Goal: Information Seeking & Learning: Learn about a topic

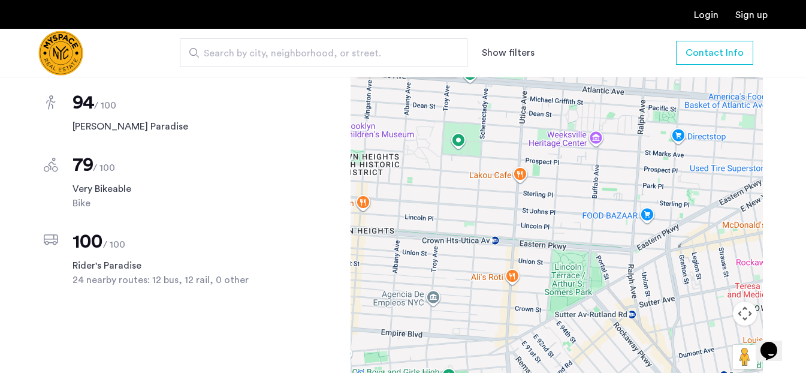
scroll to position [816, 0]
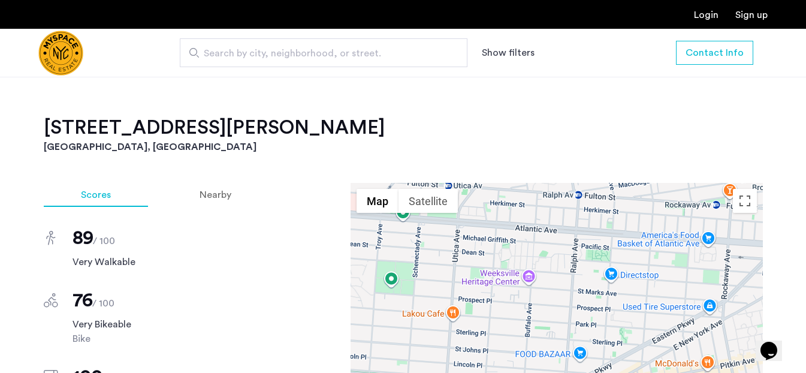
scroll to position [815, 0]
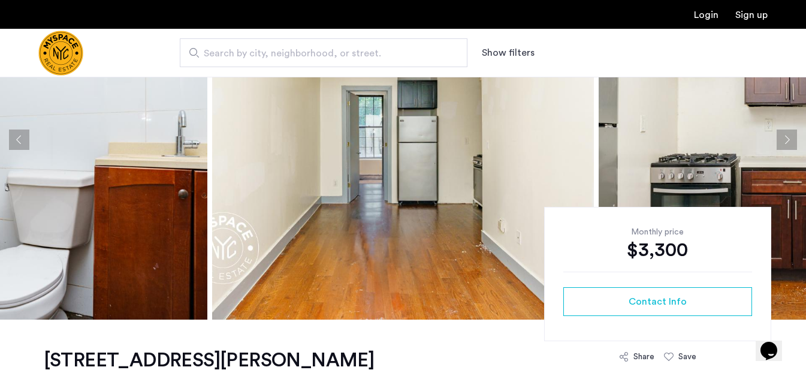
scroll to position [125, 0]
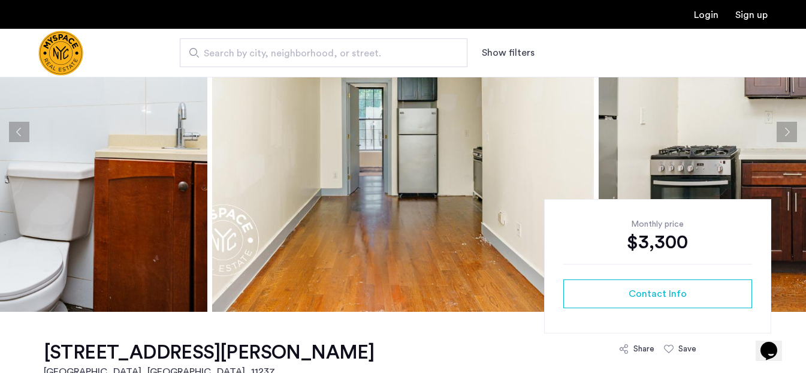
click at [791, 125] on button "Next apartment" at bounding box center [787, 132] width 20 height 20
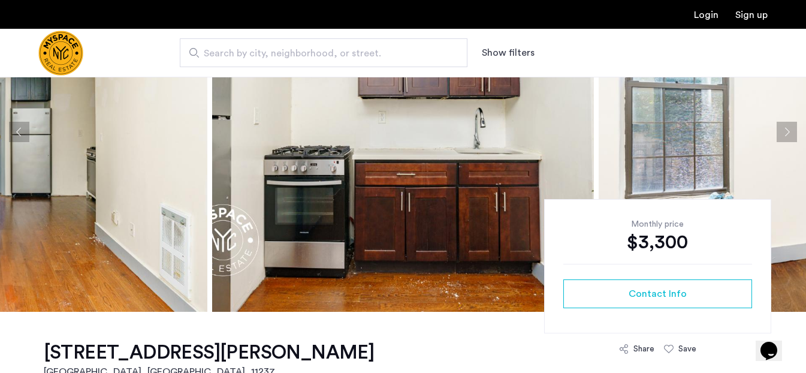
click at [790, 127] on button "Next apartment" at bounding box center [787, 132] width 20 height 20
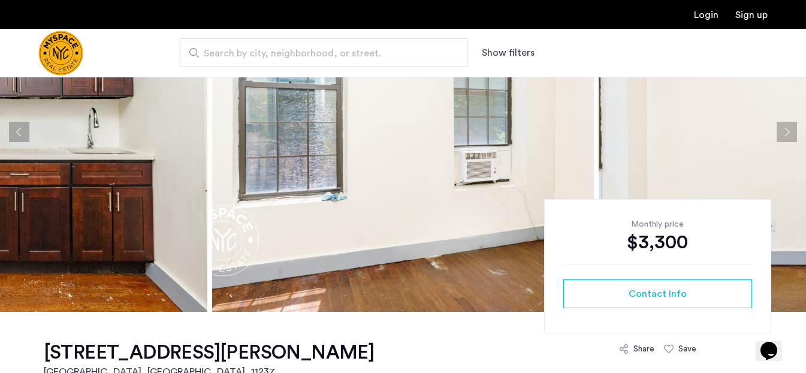
scroll to position [16, 0]
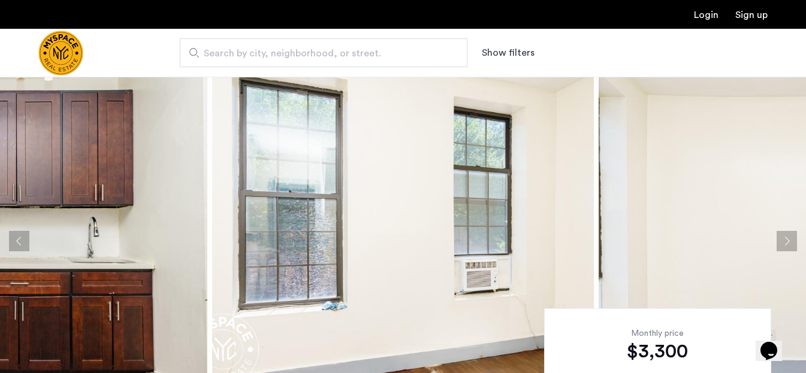
click at [785, 243] on button "Next apartment" at bounding box center [787, 241] width 20 height 20
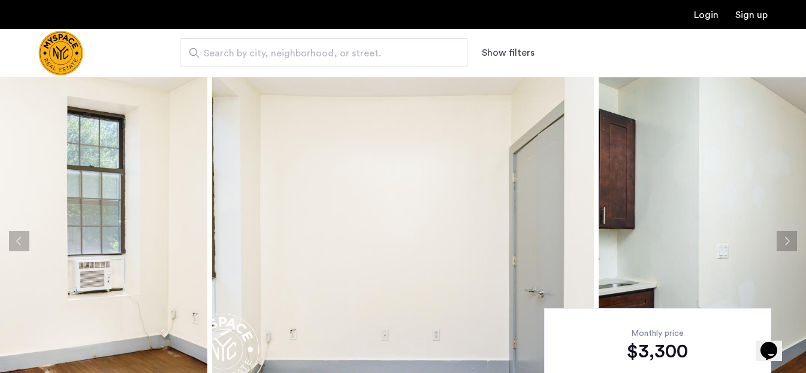
click at [784, 242] on button "Next apartment" at bounding box center [787, 241] width 20 height 20
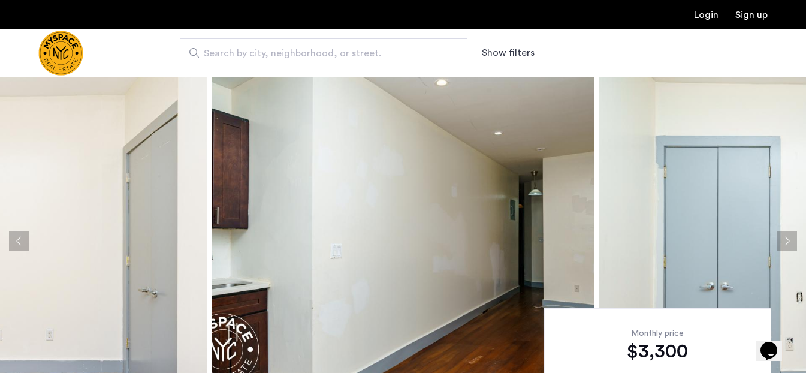
click at [784, 241] on button "Next apartment" at bounding box center [787, 241] width 20 height 20
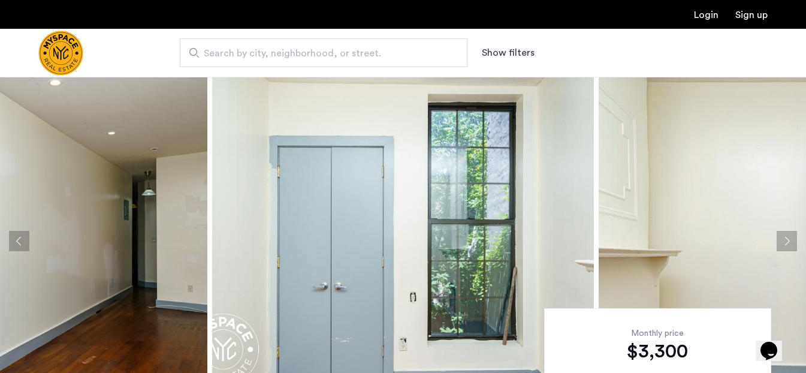
click at [784, 241] on button "Next apartment" at bounding box center [787, 241] width 20 height 20
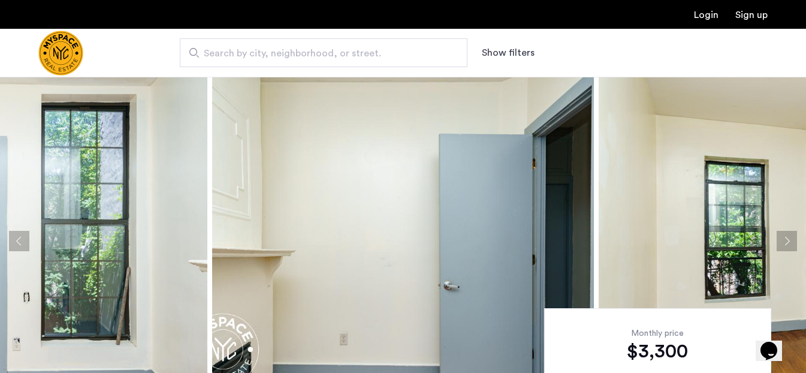
click at [784, 241] on button "Next apartment" at bounding box center [787, 241] width 20 height 20
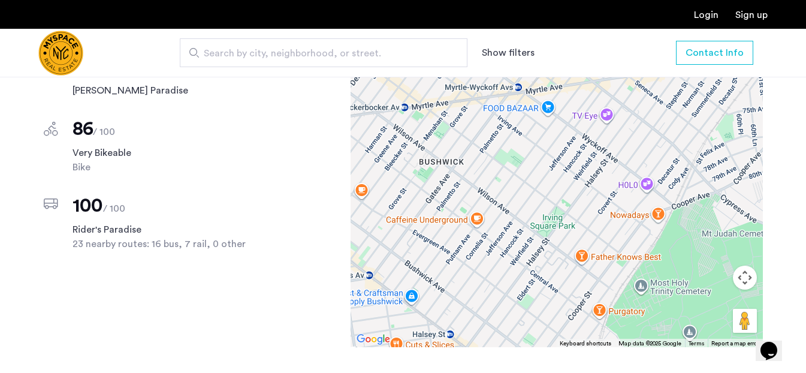
scroll to position [855, 0]
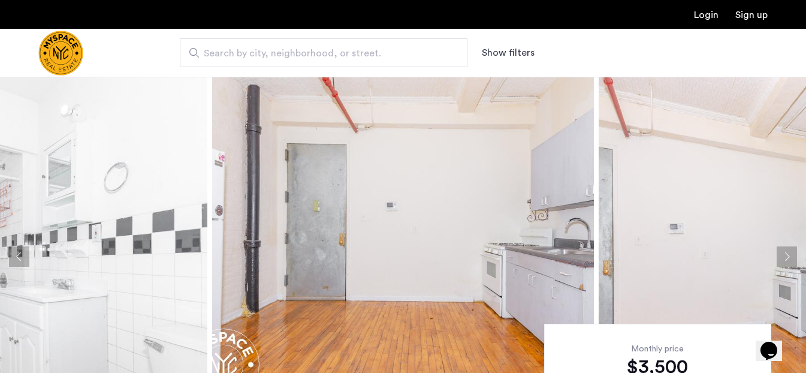
click at [788, 251] on button "Next apartment" at bounding box center [787, 256] width 20 height 20
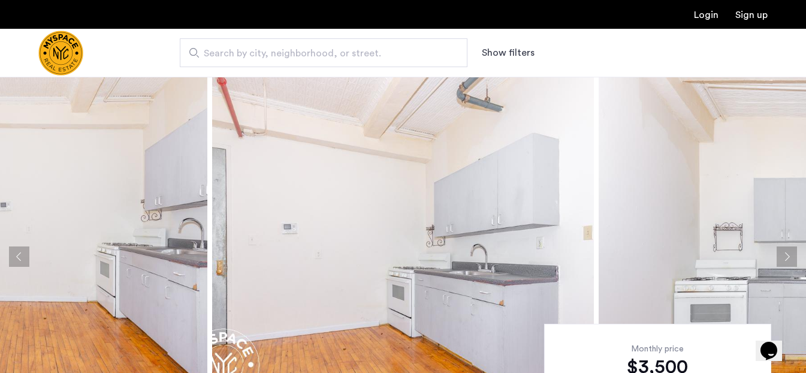
click at [788, 251] on button "Next apartment" at bounding box center [787, 256] width 20 height 20
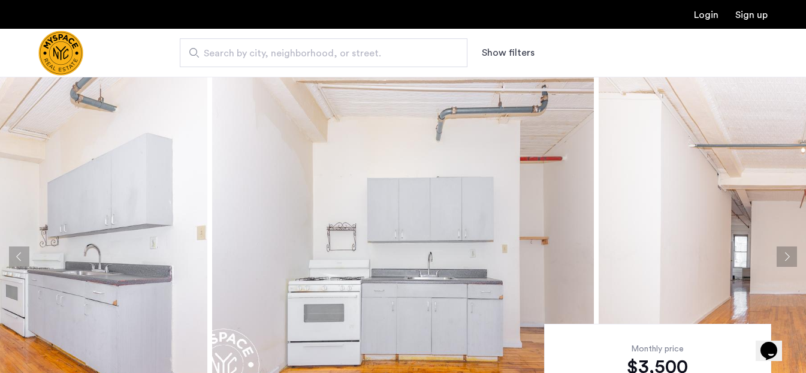
click at [788, 251] on button "Next apartment" at bounding box center [787, 256] width 20 height 20
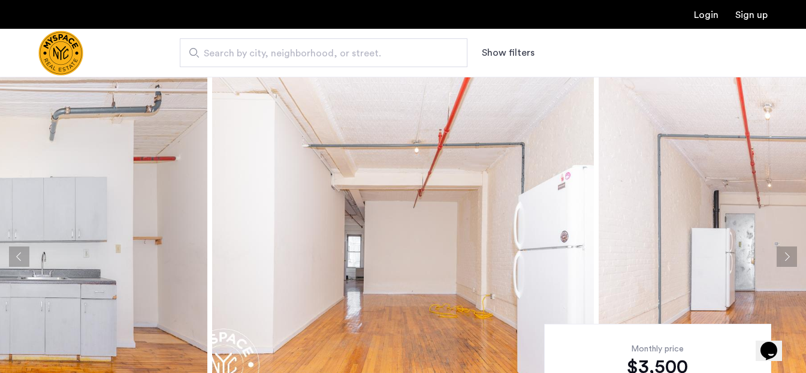
click at [788, 251] on button "Next apartment" at bounding box center [787, 256] width 20 height 20
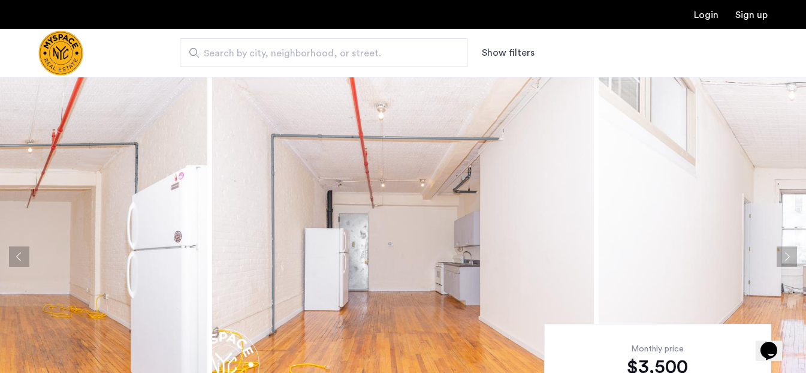
click at [788, 251] on button "Next apartment" at bounding box center [787, 256] width 20 height 20
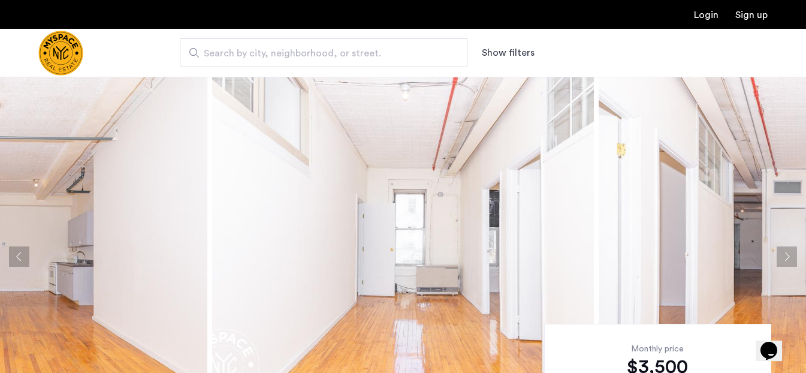
click at [788, 251] on button "Next apartment" at bounding box center [787, 256] width 20 height 20
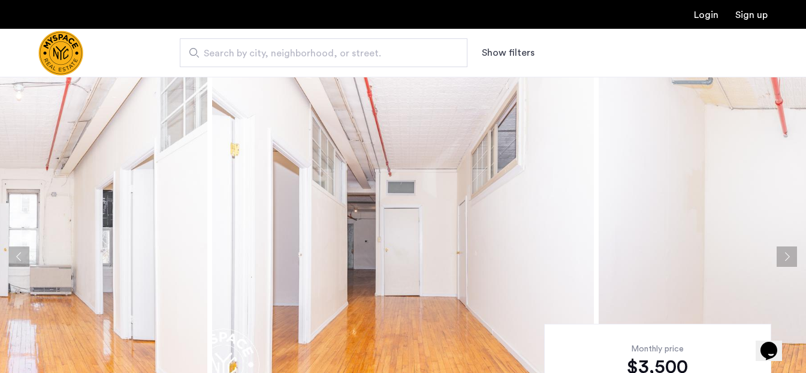
click at [788, 251] on button "Next apartment" at bounding box center [787, 256] width 20 height 20
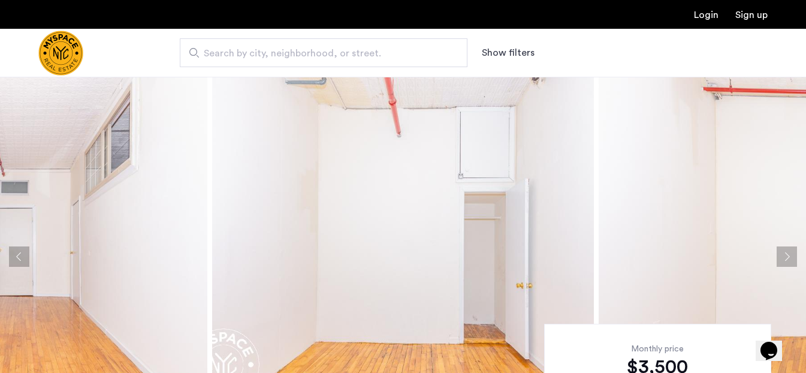
click at [788, 251] on button "Next apartment" at bounding box center [787, 256] width 20 height 20
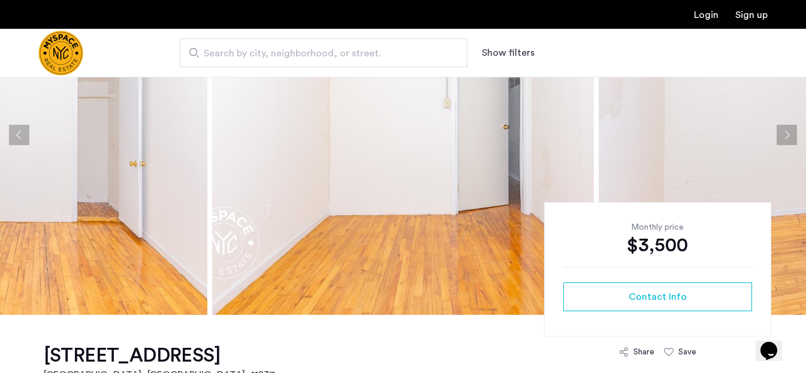
scroll to position [106, 0]
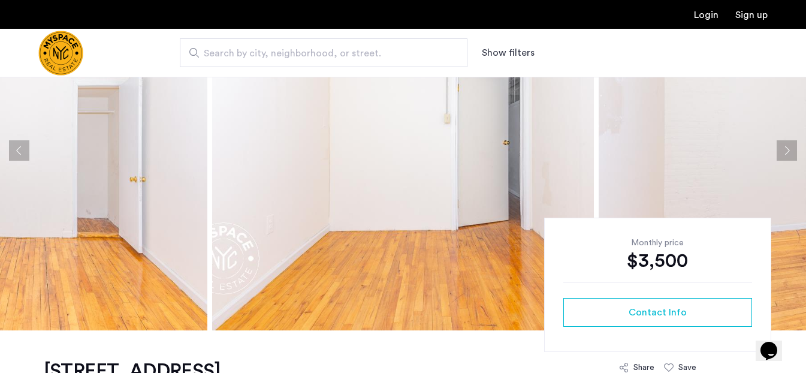
click at [785, 149] on button "Next apartment" at bounding box center [787, 150] width 20 height 20
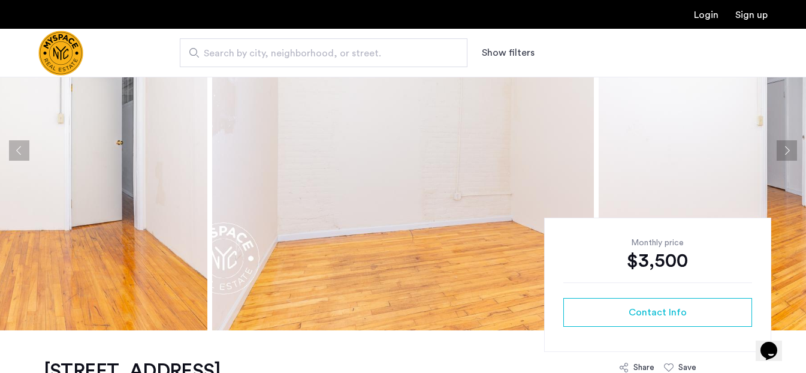
scroll to position [7, 0]
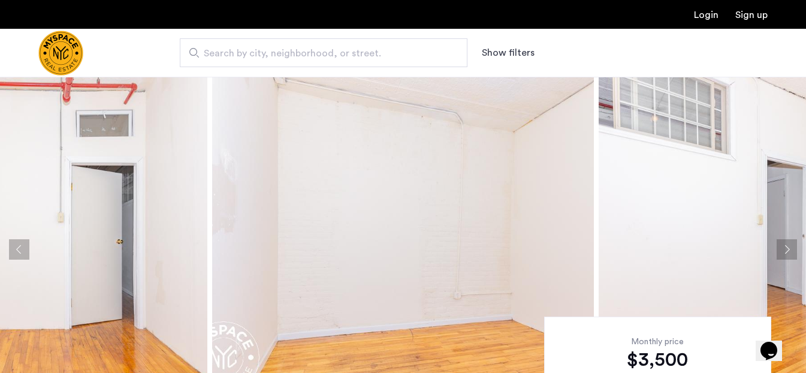
click at [790, 248] on button "Next apartment" at bounding box center [787, 249] width 20 height 20
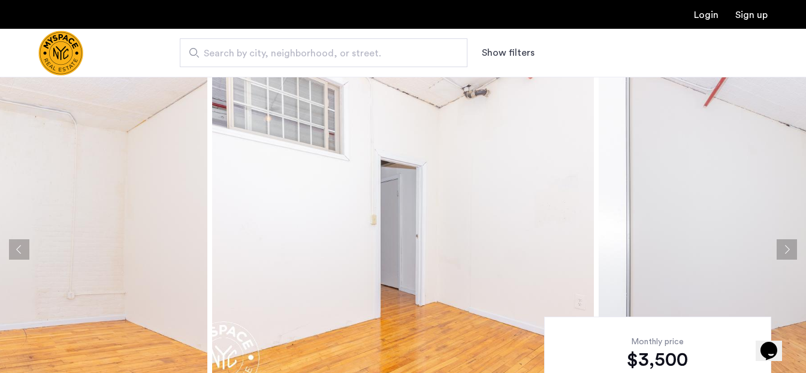
click at [790, 248] on button "Next apartment" at bounding box center [787, 249] width 20 height 20
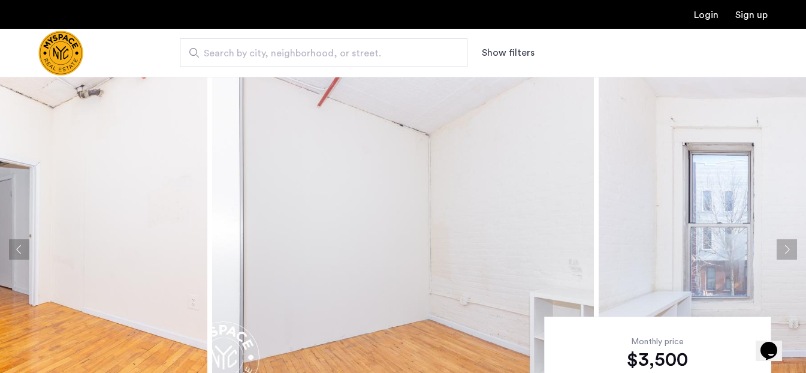
click at [790, 248] on button "Next apartment" at bounding box center [787, 249] width 20 height 20
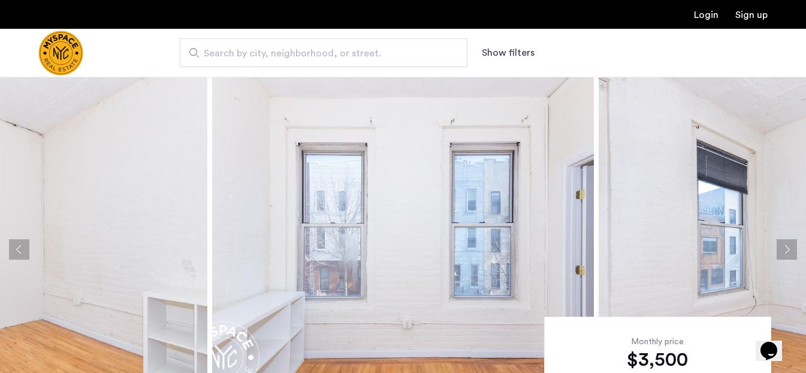
click at [790, 248] on button "Next apartment" at bounding box center [787, 249] width 20 height 20
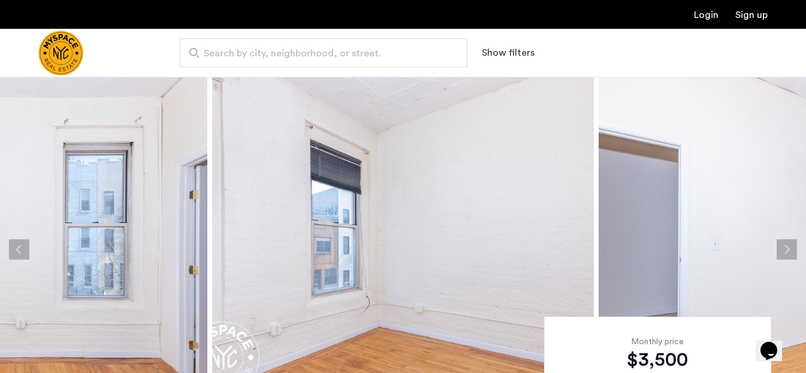
click at [790, 247] on button "Next apartment" at bounding box center [787, 249] width 20 height 20
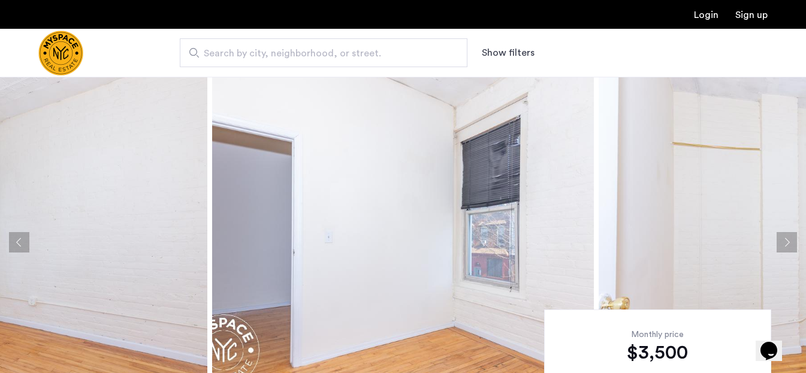
scroll to position [75, 0]
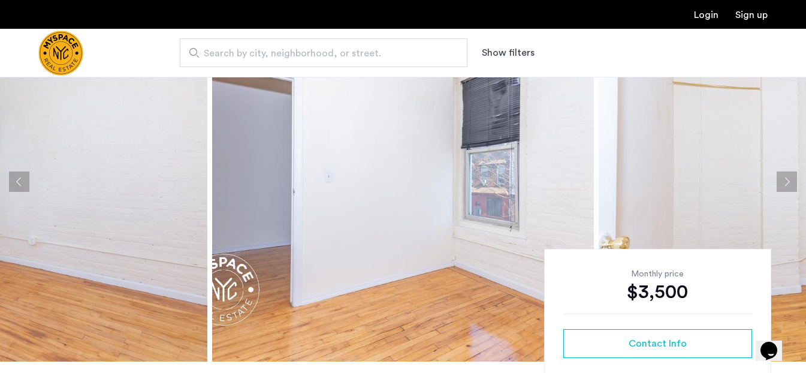
click at [784, 184] on button "Next apartment" at bounding box center [787, 181] width 20 height 20
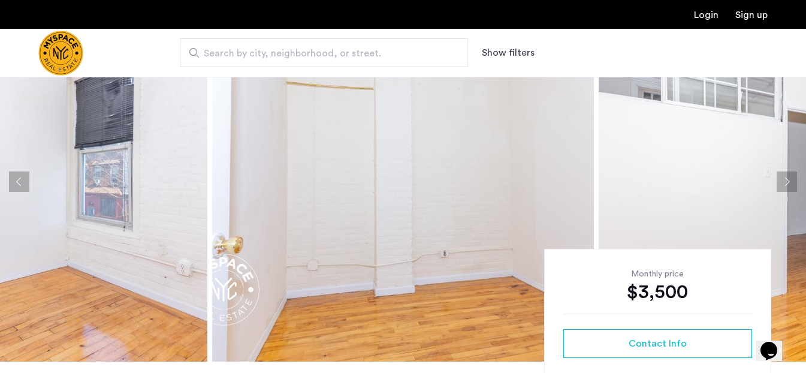
click at [784, 183] on button "Next apartment" at bounding box center [787, 181] width 20 height 20
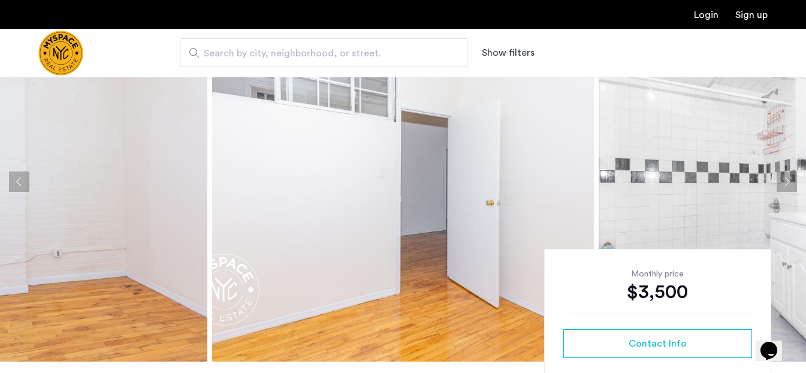
click at [784, 183] on button "Next apartment" at bounding box center [787, 181] width 20 height 20
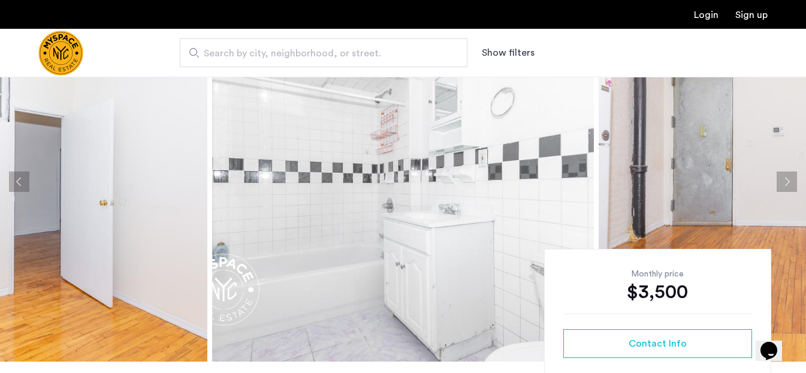
click at [784, 183] on button "Next apartment" at bounding box center [787, 181] width 20 height 20
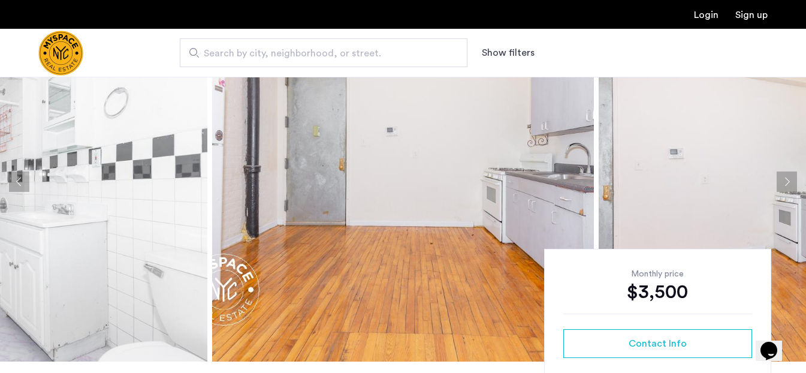
click at [784, 183] on button "Next apartment" at bounding box center [787, 181] width 20 height 20
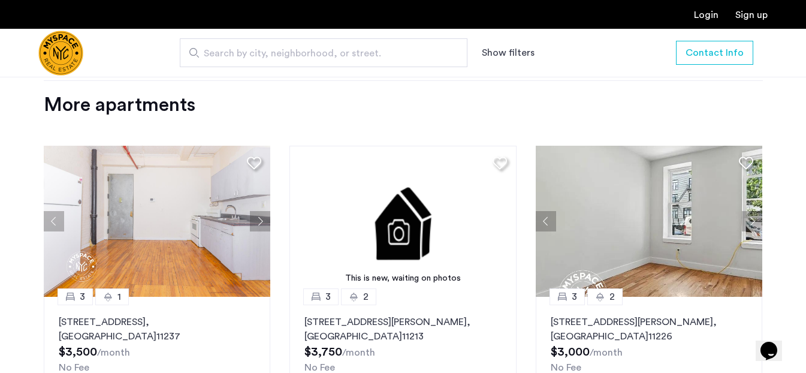
scroll to position [0, 0]
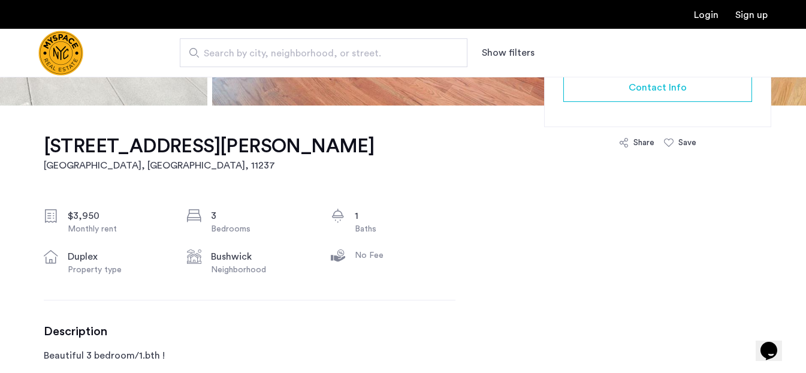
scroll to position [347, 0]
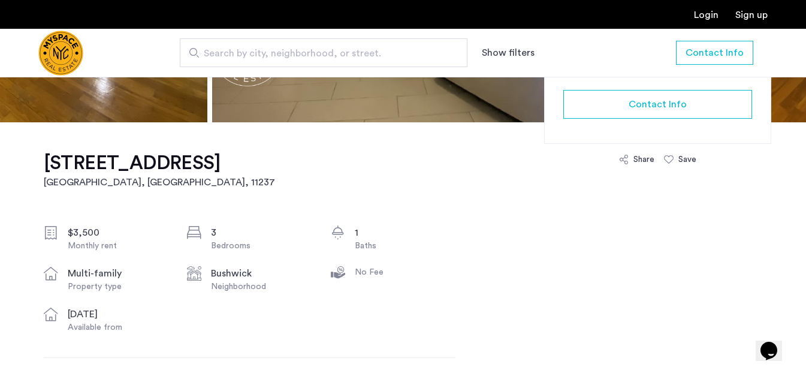
scroll to position [537, 0]
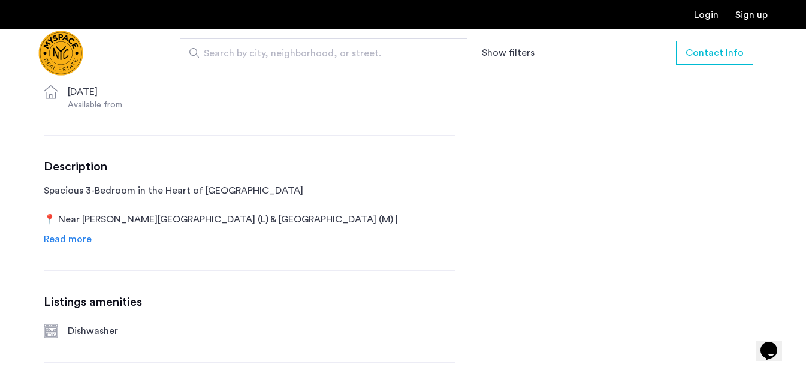
click at [61, 232] on link "Read more" at bounding box center [68, 239] width 48 height 14
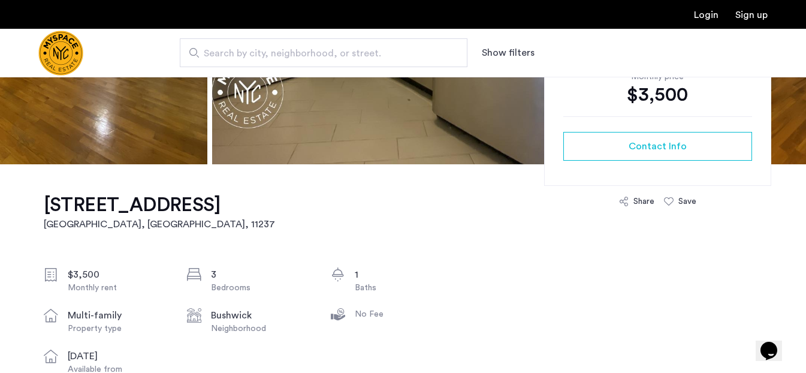
scroll to position [0, 0]
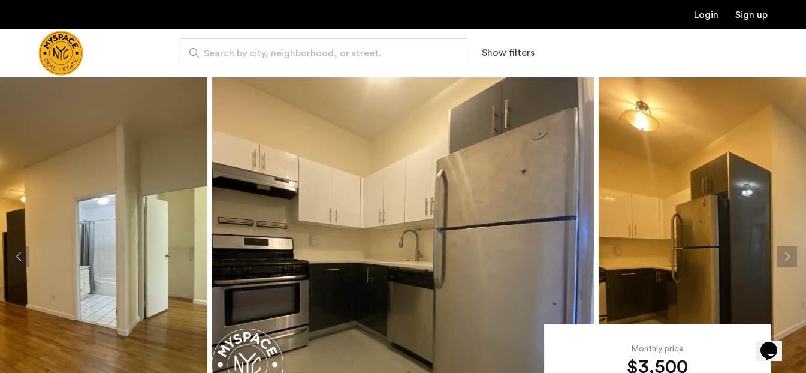
click at [784, 253] on button "Next apartment" at bounding box center [787, 256] width 20 height 20
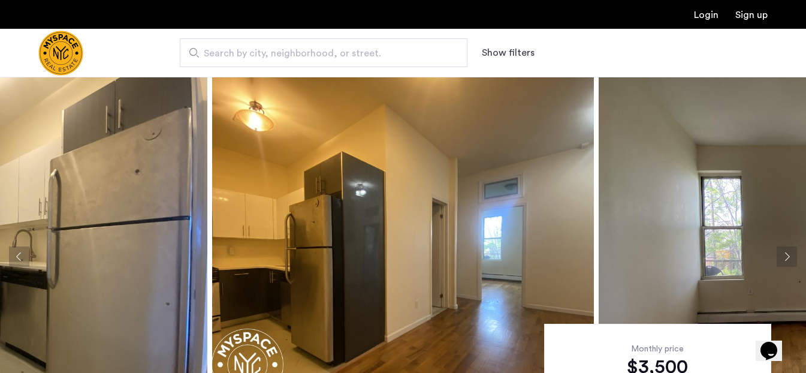
click at [784, 252] on button "Next apartment" at bounding box center [787, 256] width 20 height 20
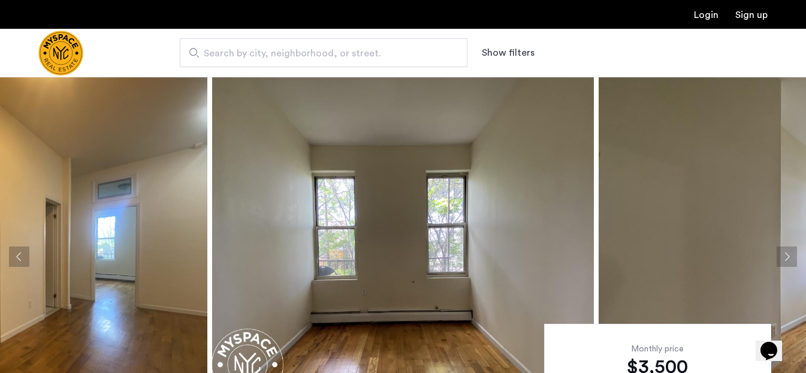
click at [784, 252] on button "Next apartment" at bounding box center [787, 256] width 20 height 20
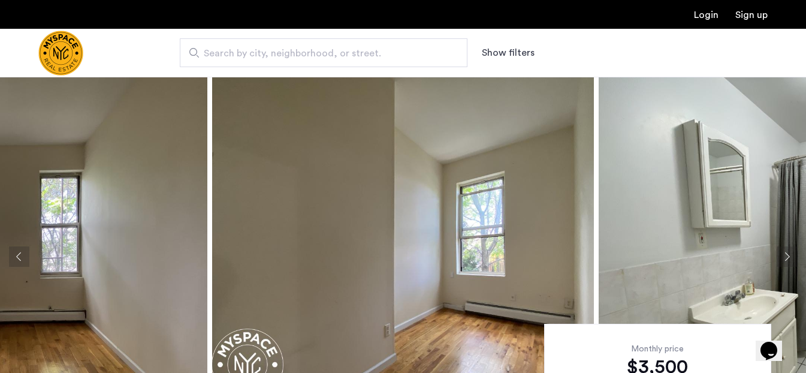
click at [784, 252] on button "Next apartment" at bounding box center [787, 256] width 20 height 20
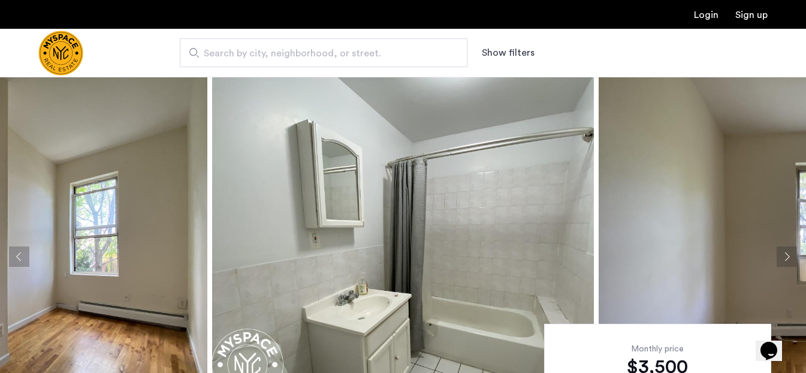
click at [784, 252] on button "Next apartment" at bounding box center [787, 256] width 20 height 20
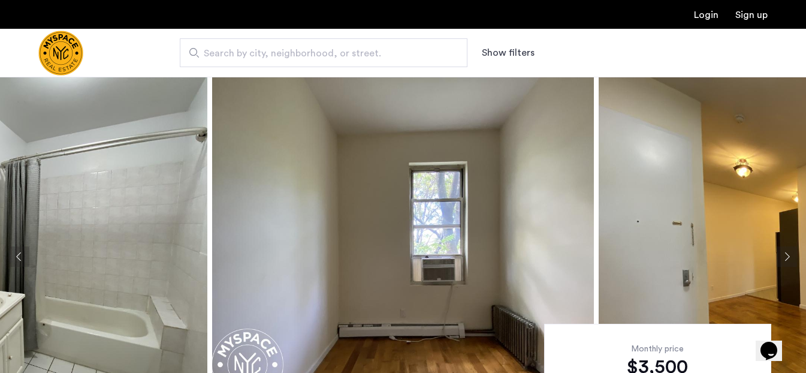
click at [784, 252] on button "Next apartment" at bounding box center [787, 256] width 20 height 20
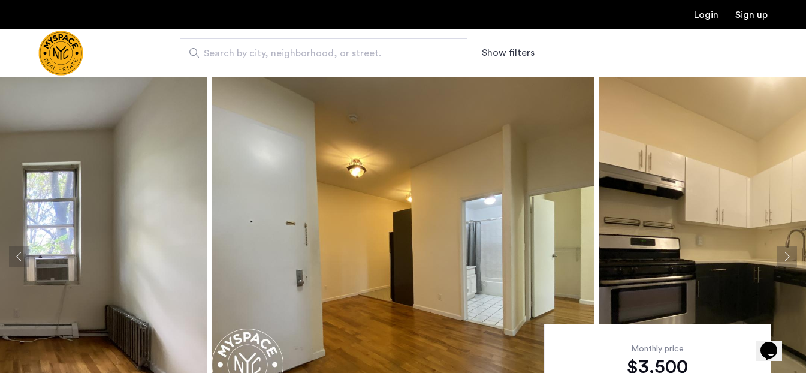
click at [784, 252] on button "Next apartment" at bounding box center [787, 256] width 20 height 20
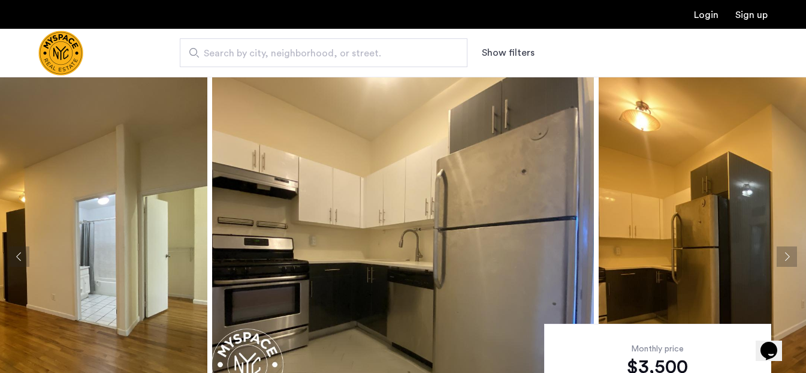
click at [784, 252] on button "Next apartment" at bounding box center [787, 256] width 20 height 20
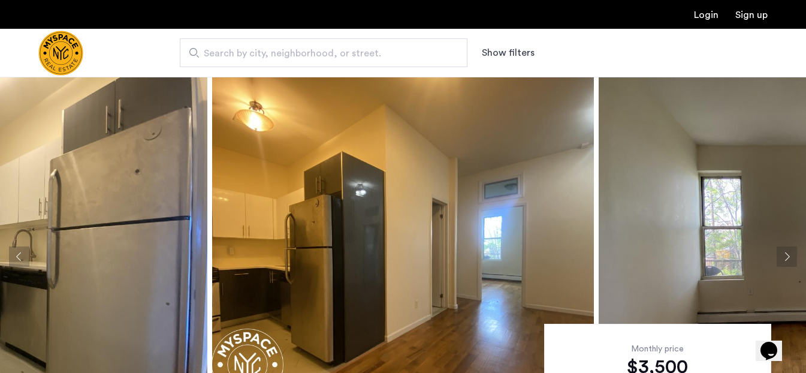
click at [784, 252] on button "Next apartment" at bounding box center [787, 256] width 20 height 20
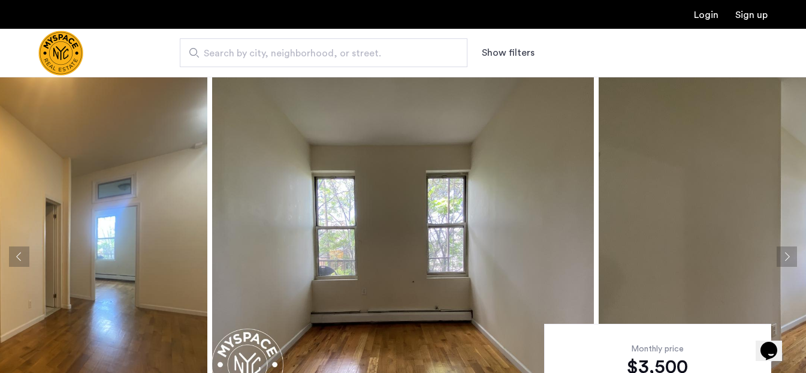
click at [784, 252] on button "Next apartment" at bounding box center [787, 256] width 20 height 20
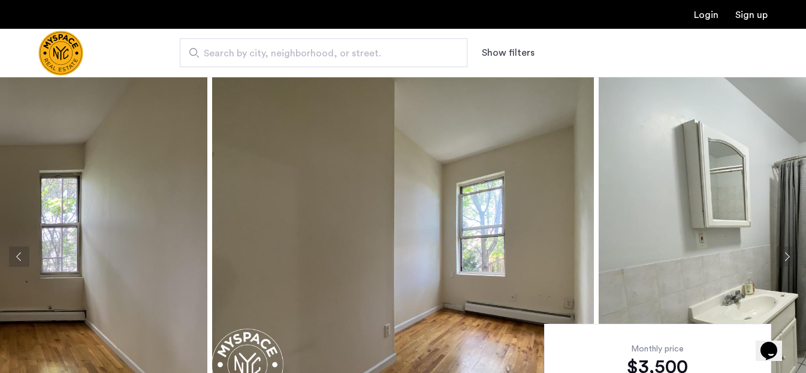
click at [784, 252] on button "Next apartment" at bounding box center [787, 256] width 20 height 20
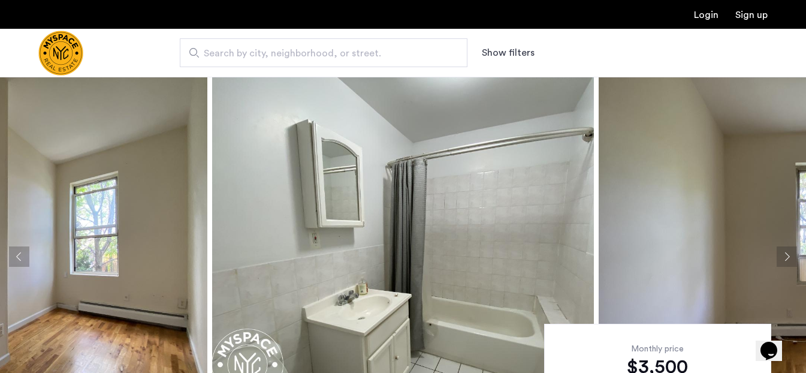
click at [784, 252] on button "Next apartment" at bounding box center [787, 256] width 20 height 20
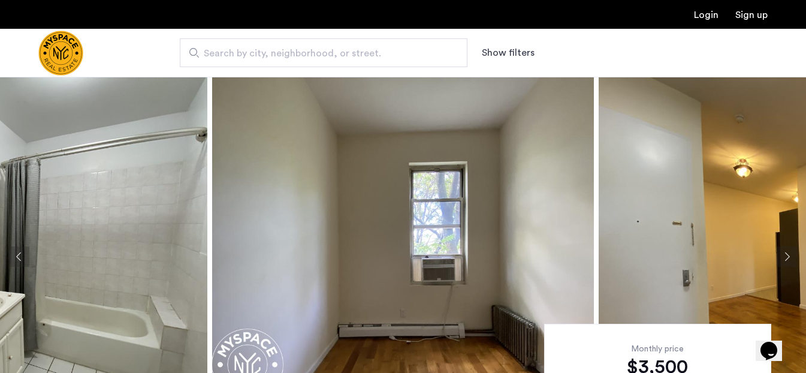
click at [784, 252] on button "Next apartment" at bounding box center [787, 256] width 20 height 20
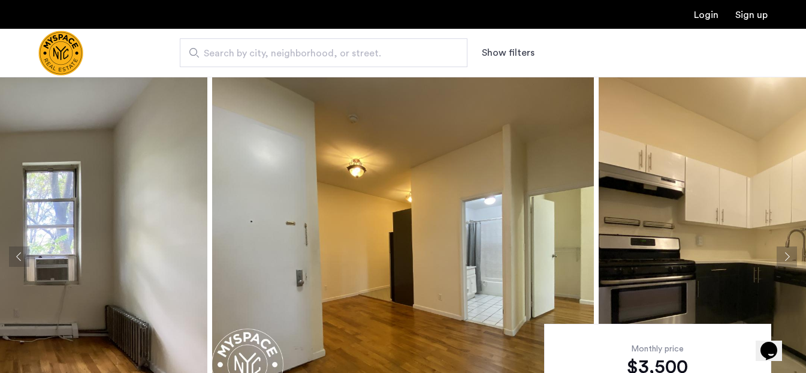
click at [784, 252] on button "Next apartment" at bounding box center [787, 256] width 20 height 20
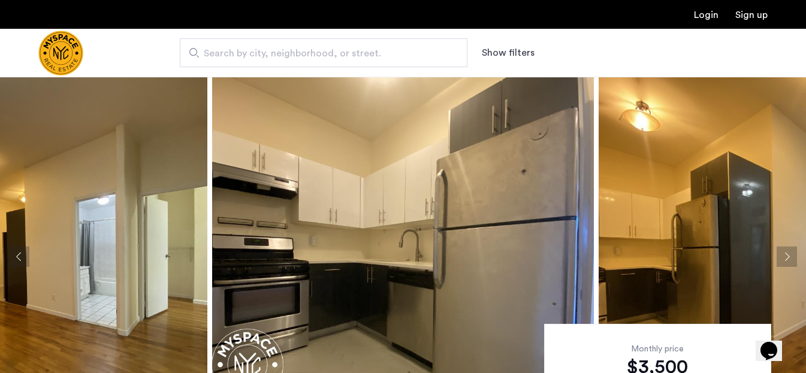
click at [784, 252] on button "Next apartment" at bounding box center [787, 256] width 20 height 20
